Goal: Manage account settings

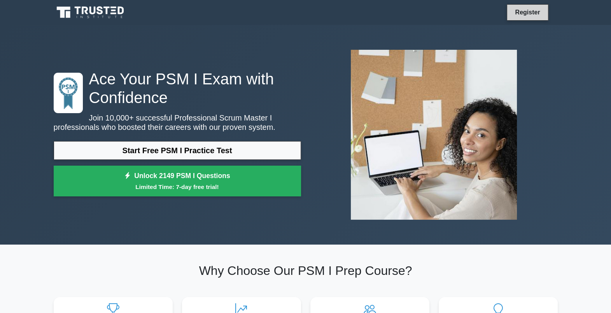
click at [526, 13] on link "Register" at bounding box center [527, 12] width 34 height 10
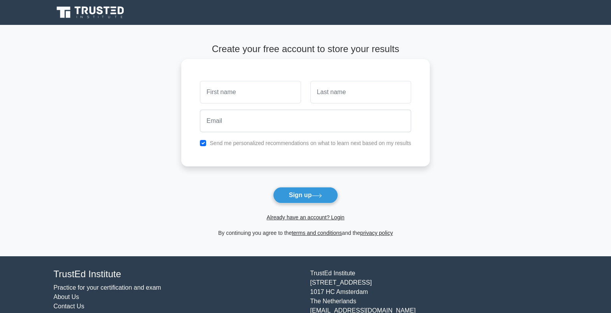
click at [285, 92] on input "text" at bounding box center [250, 92] width 101 height 23
type input "MARCELO"
type input "VALERIO"
type input "mvalerio.com@hotmail.com"
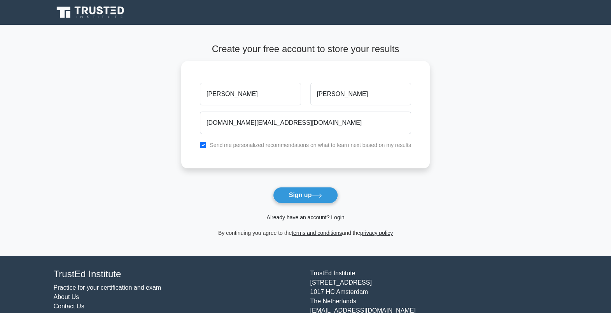
click at [319, 216] on link "Already have an account? Login" at bounding box center [305, 217] width 78 height 6
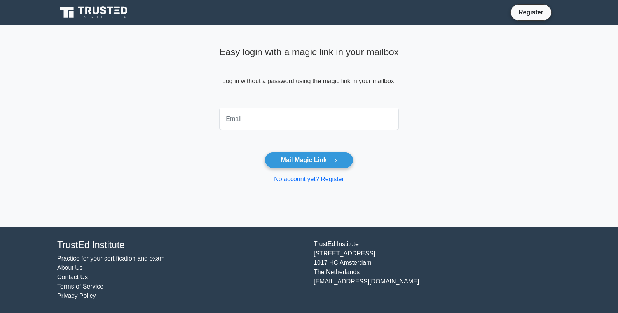
click at [305, 121] on input "email" at bounding box center [309, 119] width 180 height 23
type input "mvalerio.com@hotmail.com"
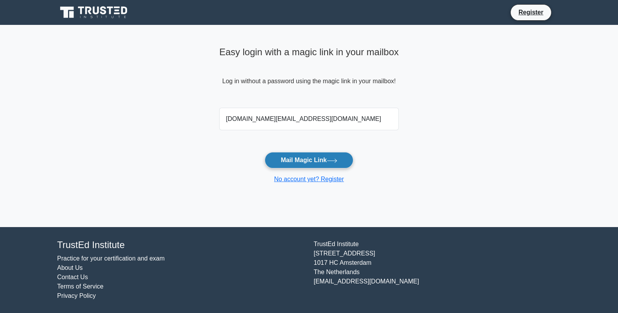
click at [318, 160] on button "Mail Magic Link" at bounding box center [309, 160] width 88 height 16
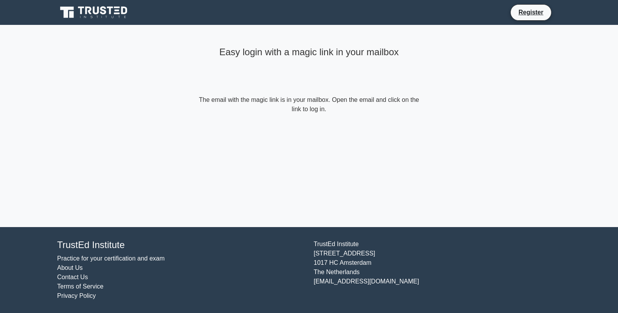
click at [73, 276] on link "Contact Us" at bounding box center [72, 277] width 31 height 7
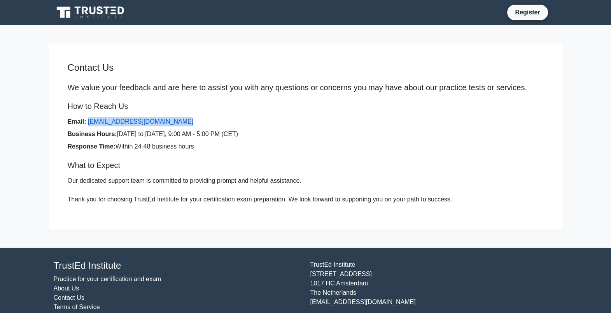
drag, startPoint x: 172, startPoint y: 120, endPoint x: 87, endPoint y: 121, distance: 85.1
click at [87, 121] on li "Email: support@trustedinstitute.com" at bounding box center [306, 121] width 476 height 9
copy link "[EMAIL_ADDRESS][DOMAIN_NAME]"
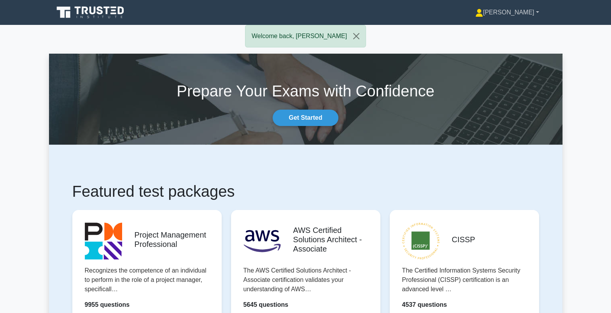
click at [526, 12] on link "[PERSON_NAME]" at bounding box center [506, 13] width 101 height 16
click at [500, 44] on link "Settings" at bounding box center [487, 43] width 61 height 12
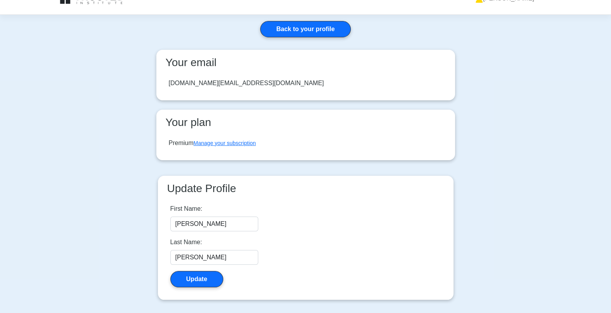
scroll to position [15, 0]
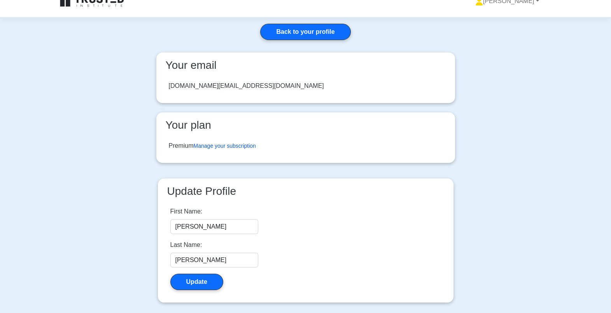
click at [235, 144] on link "Manage your subscription" at bounding box center [225, 146] width 62 height 6
